Goal: Task Accomplishment & Management: Manage account settings

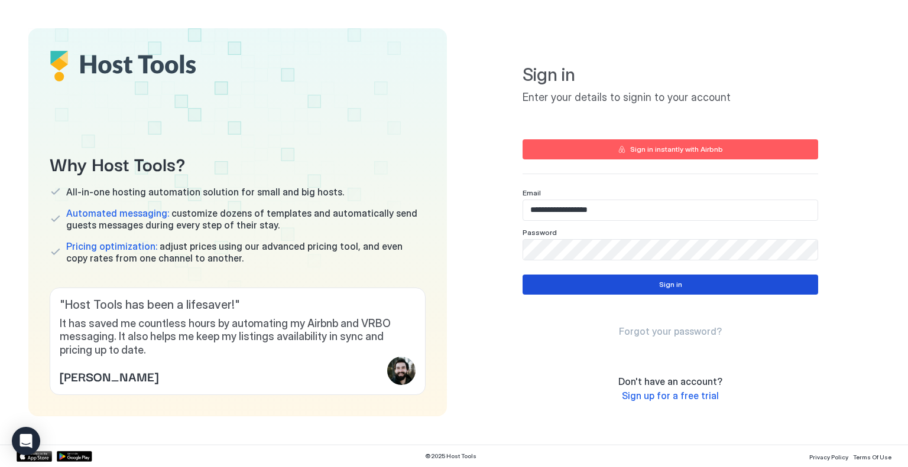
click at [669, 285] on div "Sign in" at bounding box center [670, 284] width 23 height 11
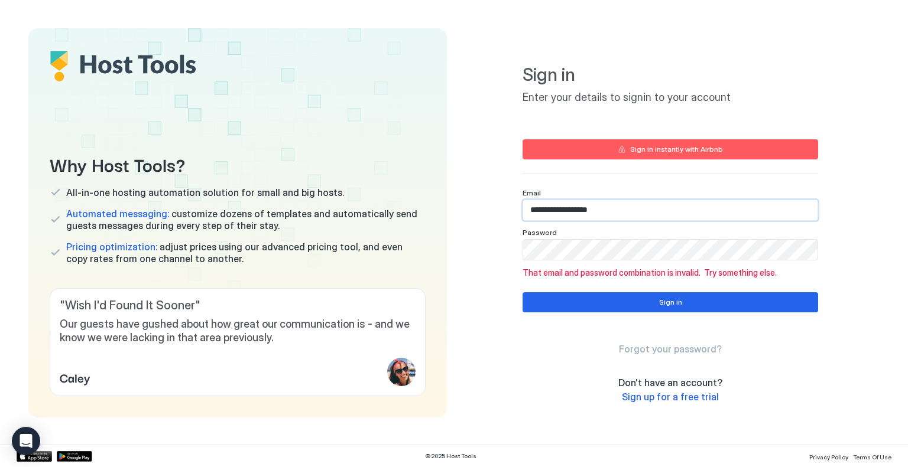
drag, startPoint x: 606, startPoint y: 207, endPoint x: 503, endPoint y: 212, distance: 102.3
click at [503, 212] on div "**********" at bounding box center [670, 222] width 418 height 389
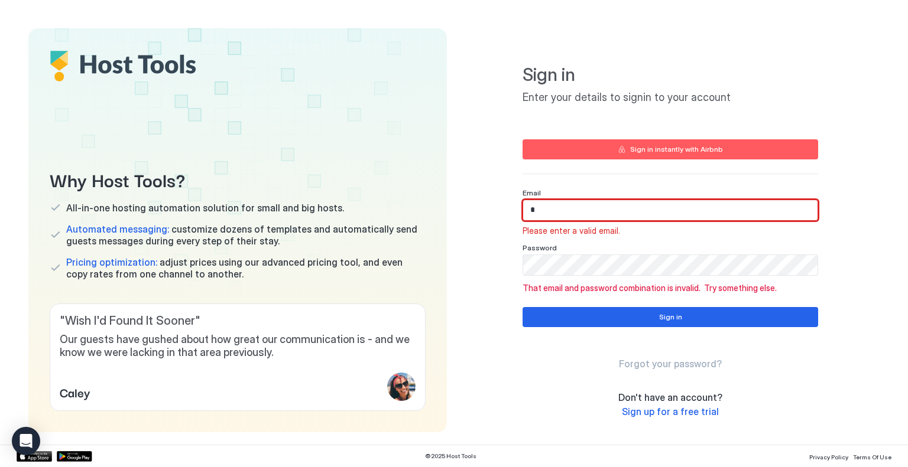
type input "**********"
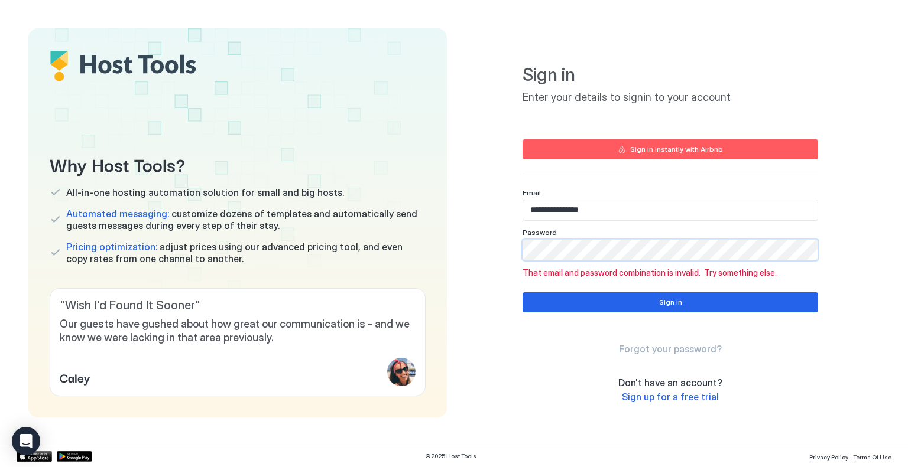
click at [493, 248] on div "**********" at bounding box center [670, 222] width 418 height 389
click at [669, 297] on div "Sign in" at bounding box center [670, 302] width 23 height 11
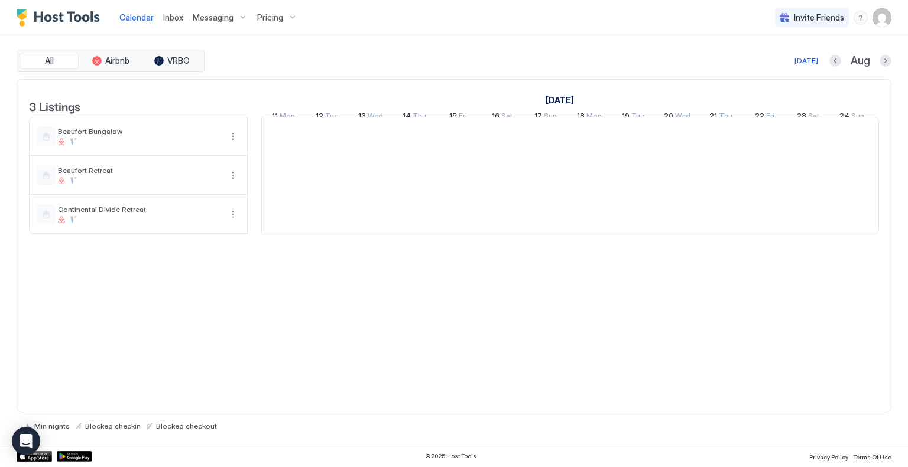
scroll to position [0, 656]
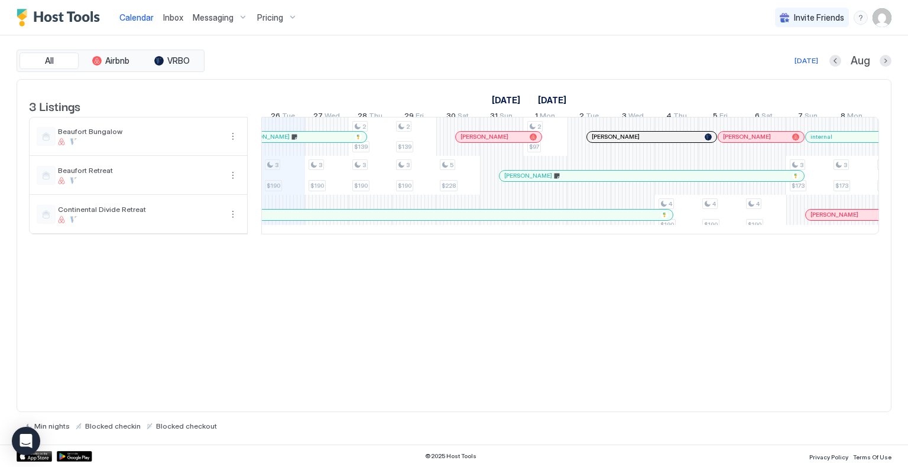
click at [278, 16] on span "Pricing" at bounding box center [270, 17] width 26 height 11
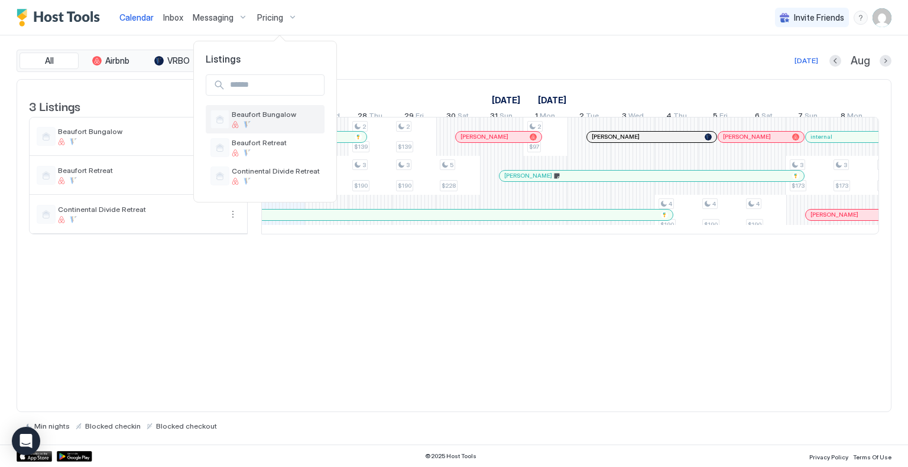
click at [273, 115] on span "Beaufort Bungalow" at bounding box center [276, 114] width 88 height 9
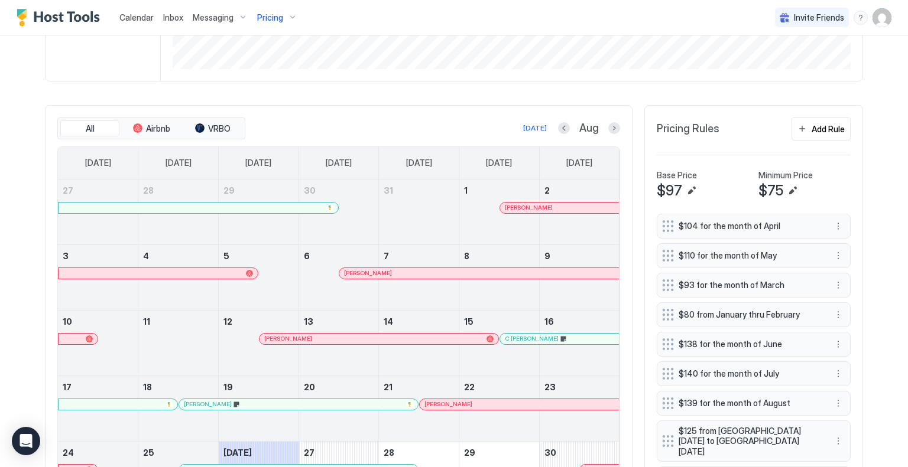
scroll to position [295, 0]
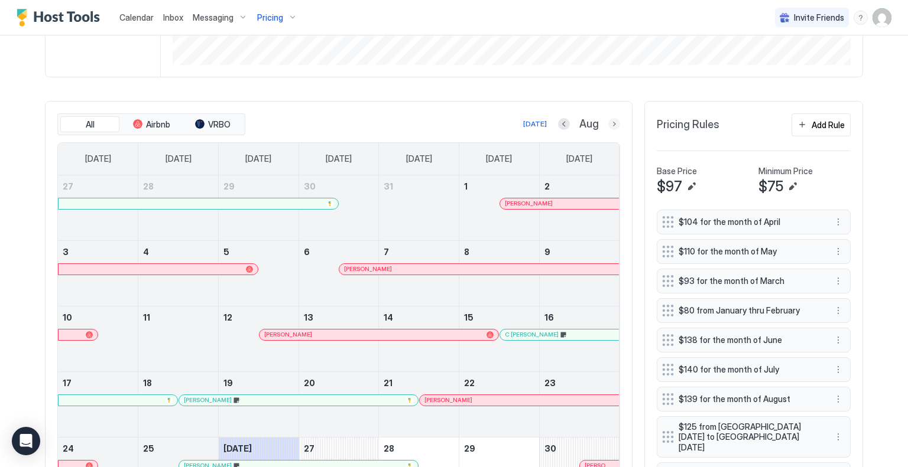
click at [608, 120] on button "Next month" at bounding box center [614, 124] width 12 height 12
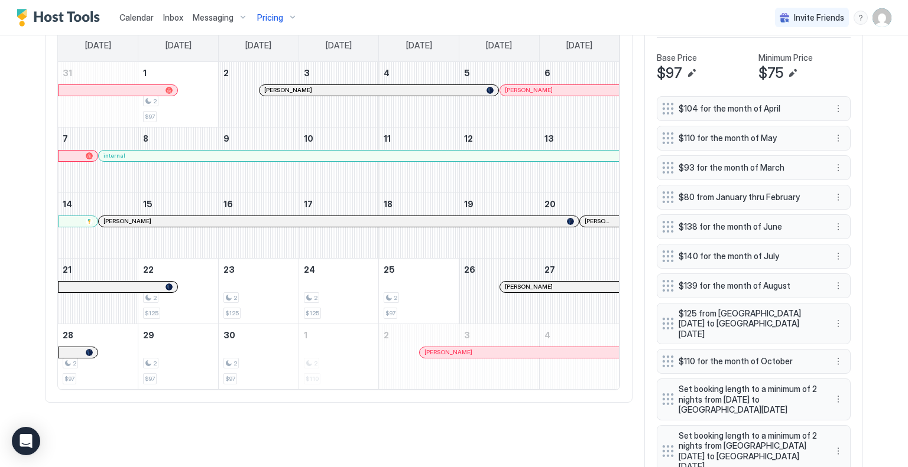
scroll to position [381, 0]
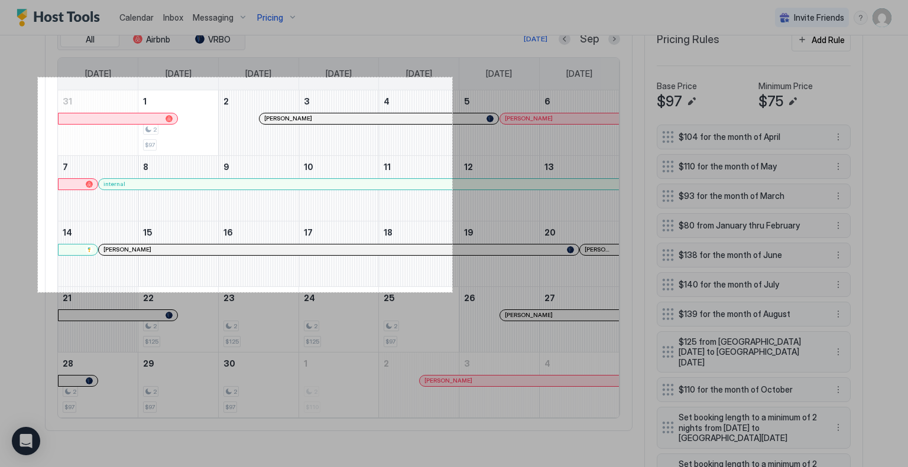
drag, startPoint x: 38, startPoint y: 77, endPoint x: 452, endPoint y: 292, distance: 466.7
click at [452, 292] on div "701 X 364" at bounding box center [454, 233] width 908 height 467
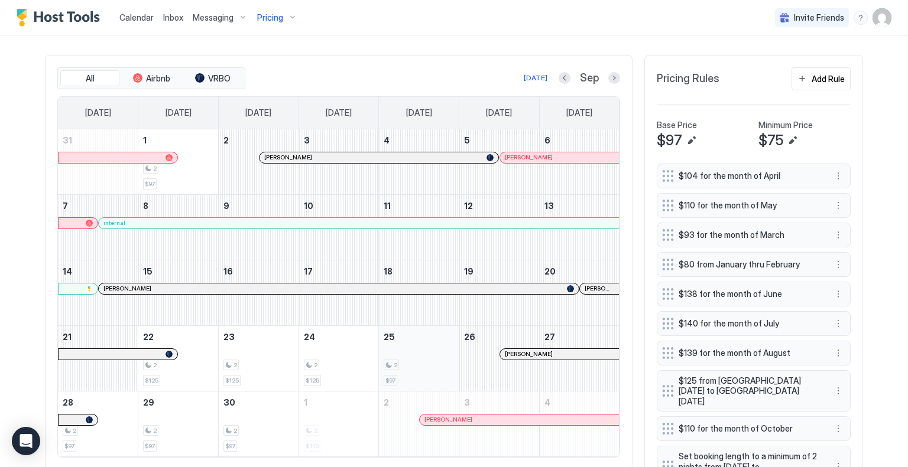
scroll to position [321, 0]
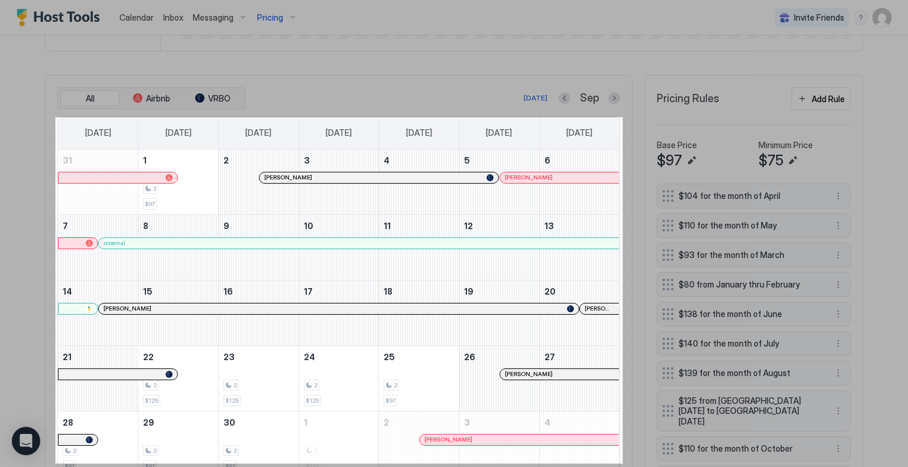
drag, startPoint x: 57, startPoint y: 118, endPoint x: 622, endPoint y: 464, distance: 663.0
click at [622, 464] on div "959 X 586" at bounding box center [454, 233] width 908 height 467
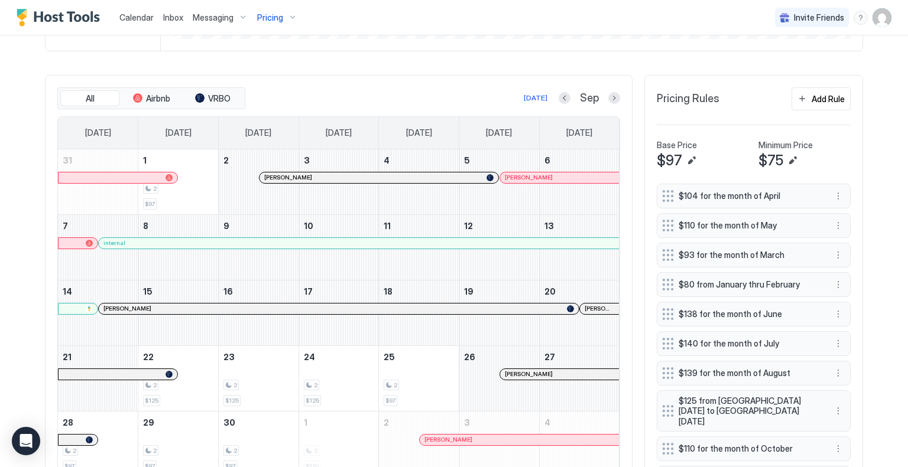
click at [284, 17] on div "Pricing" at bounding box center [277, 18] width 50 height 20
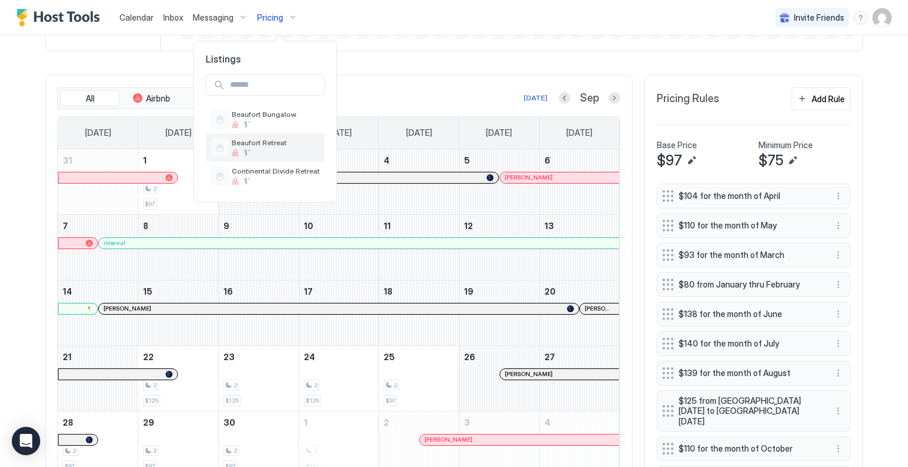
click at [256, 139] on span "Beaufort Retreat" at bounding box center [276, 142] width 88 height 9
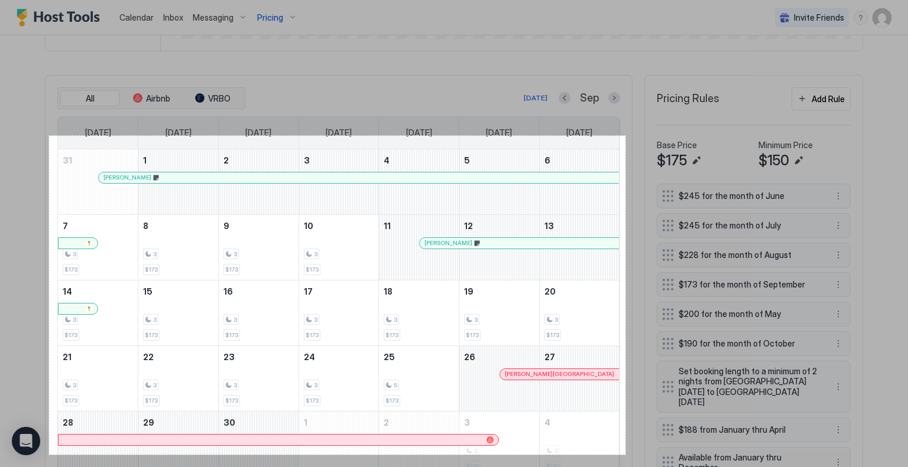
drag, startPoint x: 49, startPoint y: 136, endPoint x: 625, endPoint y: 455, distance: 658.6
click at [625, 455] on div "975 X 540" at bounding box center [454, 233] width 908 height 467
